Goal: Find contact information: Find contact information

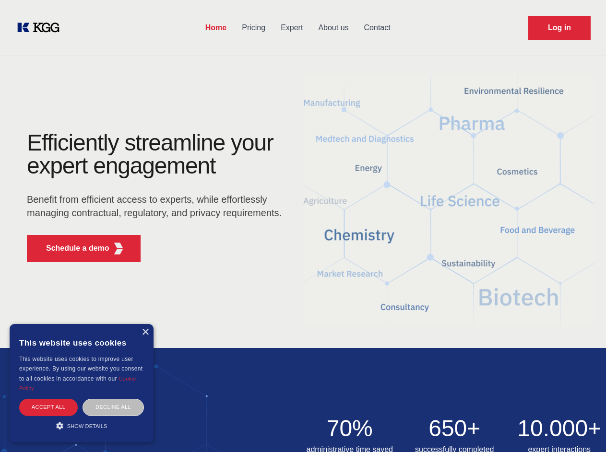
click at [303, 226] on div "Efficiently streamline your expert engagement Benefit from efficient access to …" at bounding box center [158, 200] width 292 height 139
click at [72, 248] on p "Schedule a demo" at bounding box center [77, 249] width 63 height 12
click at [145, 332] on div "× This website uses cookies This website uses cookies to improve user experienc…" at bounding box center [82, 383] width 144 height 118
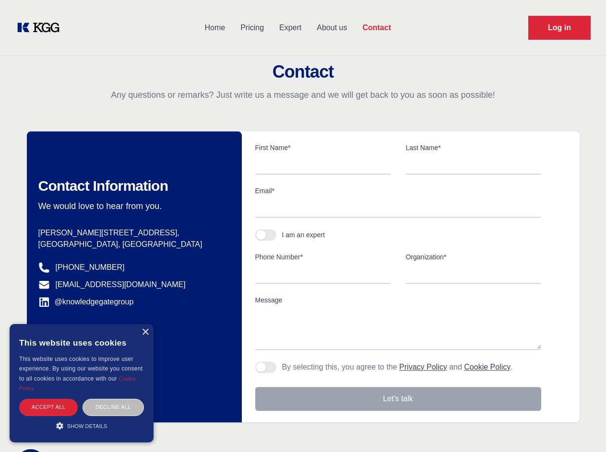
click at [48, 407] on div "Accept all" at bounding box center [48, 407] width 58 height 17
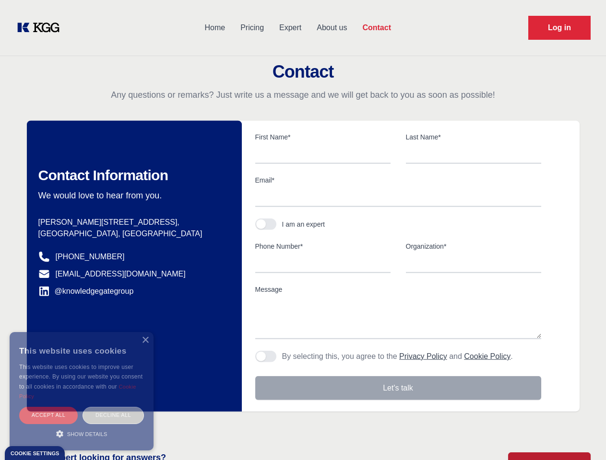
click at [113, 407] on div "Decline all" at bounding box center [112, 415] width 61 height 17
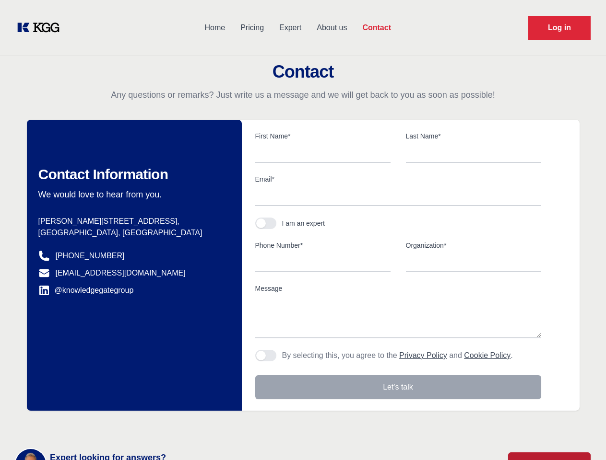
click at [82, 426] on main "Contact Any questions or remarks? Just write us a message and we will get back …" at bounding box center [303, 249] width 606 height 499
